Goal: Find contact information: Find contact information

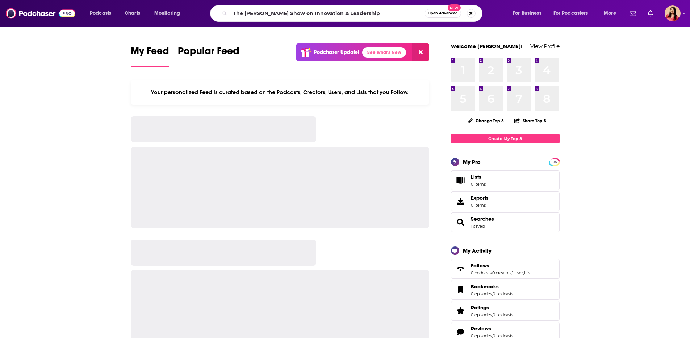
type input "The [PERSON_NAME] Show on Innovation & Leadership"
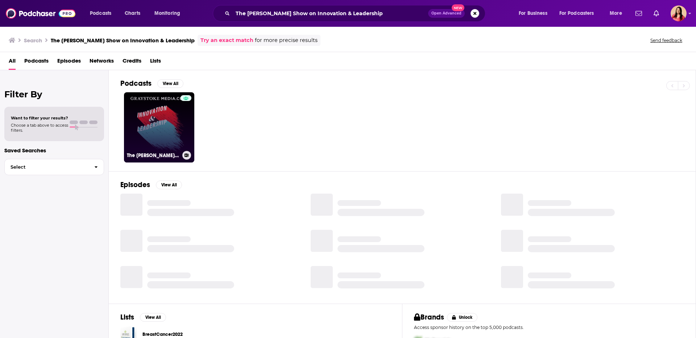
click at [146, 126] on link "The [PERSON_NAME] Show on Innovation & Leadership" at bounding box center [159, 127] width 70 height 70
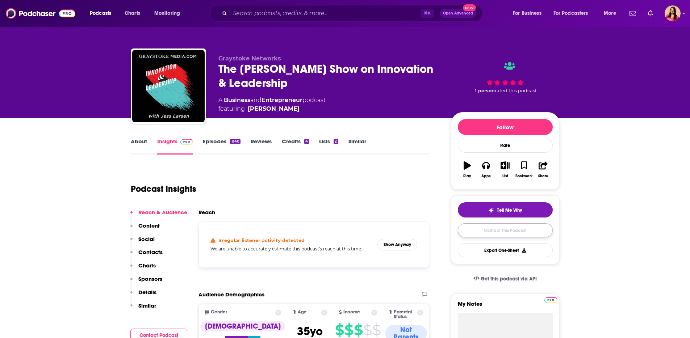
click at [498, 229] on link "Contact This Podcast" at bounding box center [505, 231] width 95 height 14
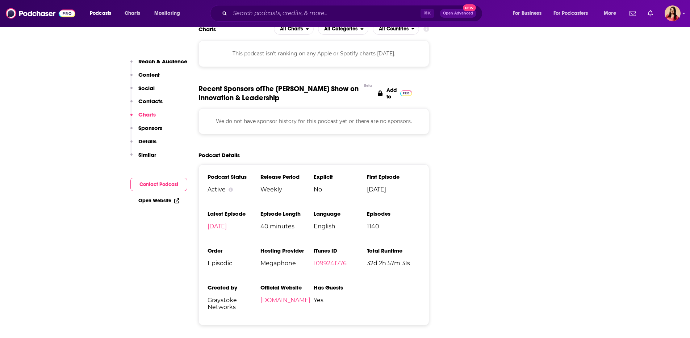
scroll to position [880, 0]
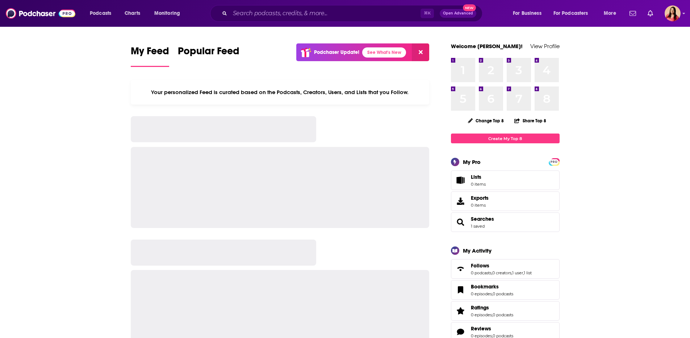
click at [322, 6] on div "⌘ K Open Advanced New" at bounding box center [346, 13] width 272 height 17
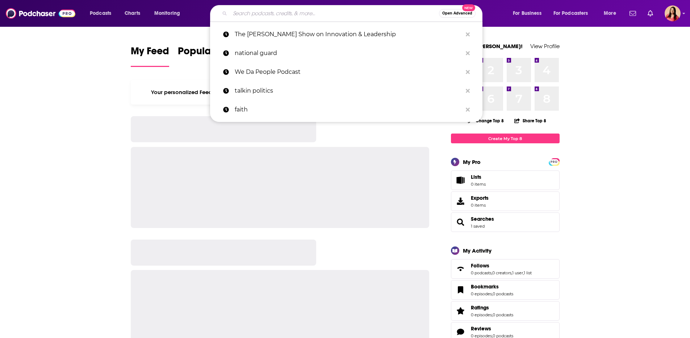
click at [317, 13] on input "Search podcasts, credits, & more..." at bounding box center [334, 14] width 209 height 12
paste input "Fast Company Digest"
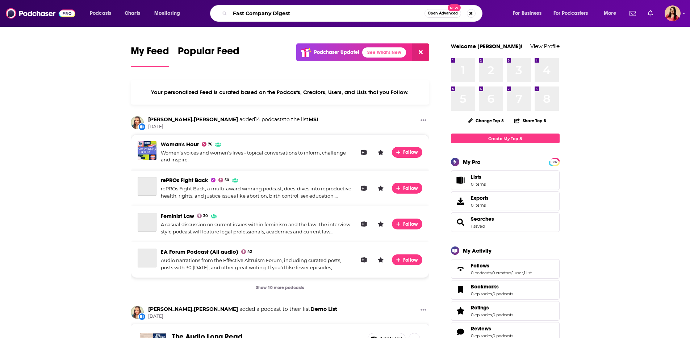
type input "Fast Company Digest"
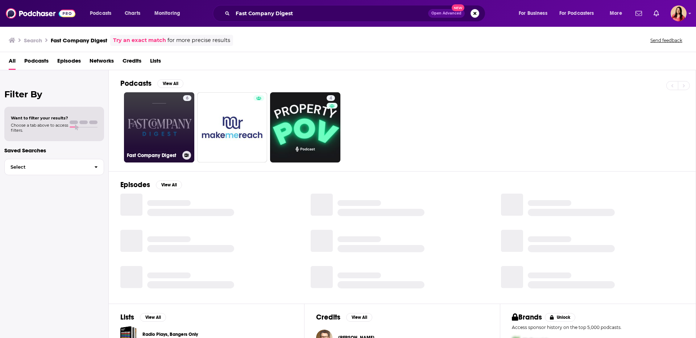
click at [170, 117] on link "6 Fast Company Digest" at bounding box center [159, 127] width 70 height 70
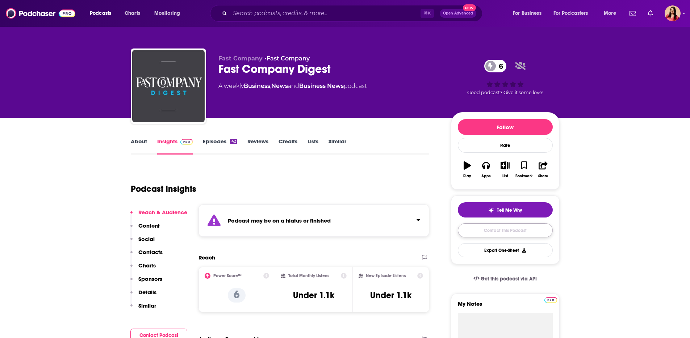
click at [519, 235] on link "Contact This Podcast" at bounding box center [505, 231] width 95 height 14
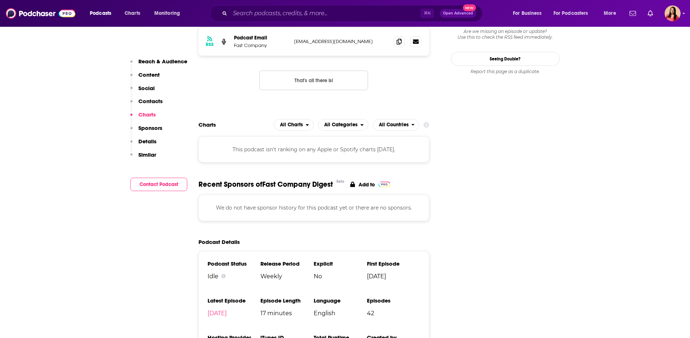
scroll to position [616, 0]
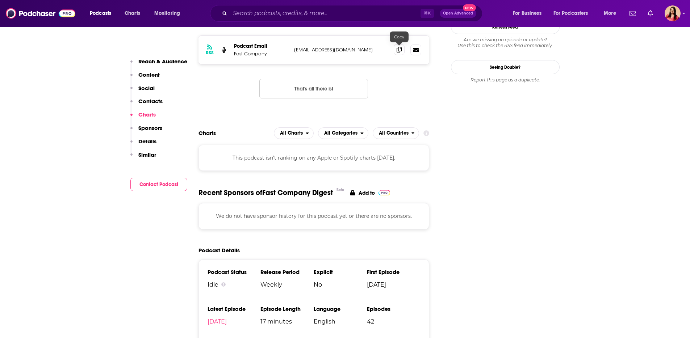
click at [399, 52] on icon at bounding box center [399, 50] width 5 height 6
